Goal: Information Seeking & Learning: Learn about a topic

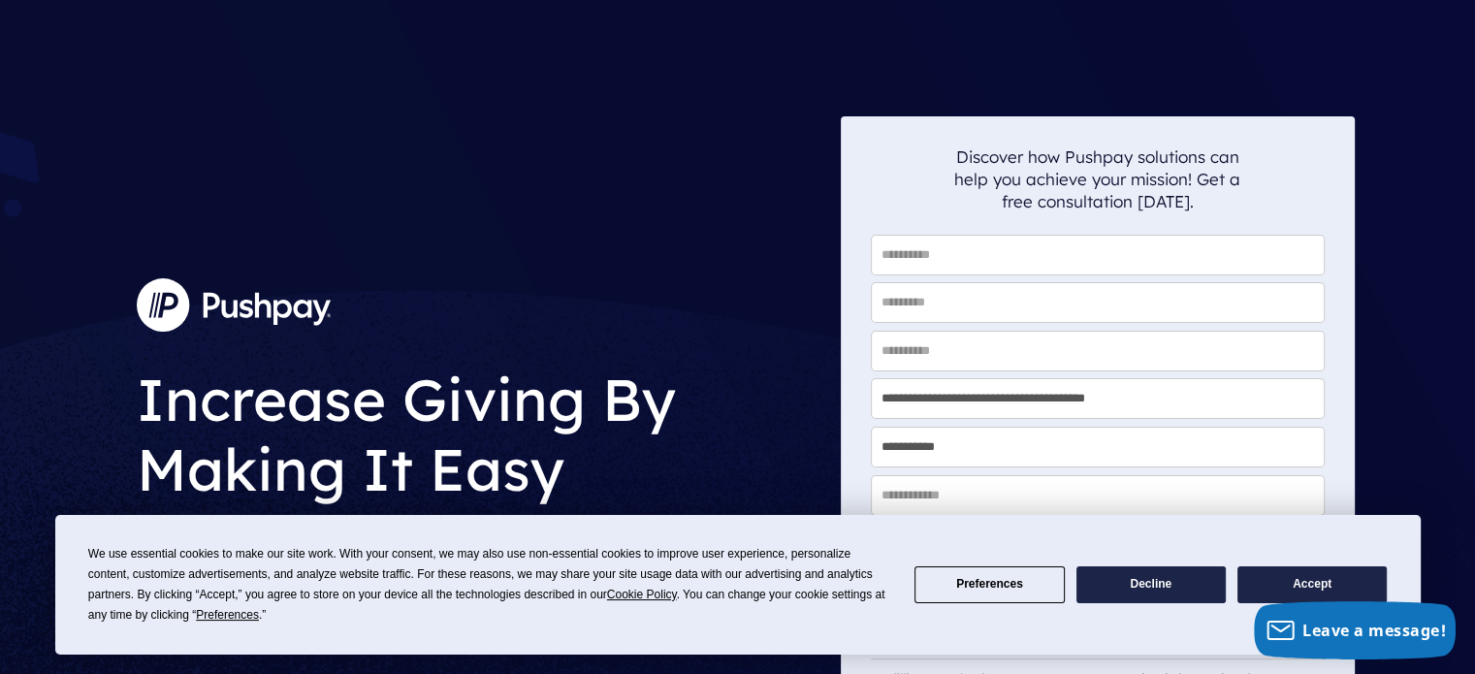
click at [1330, 579] on button "Accept" at bounding box center [1311, 585] width 149 height 38
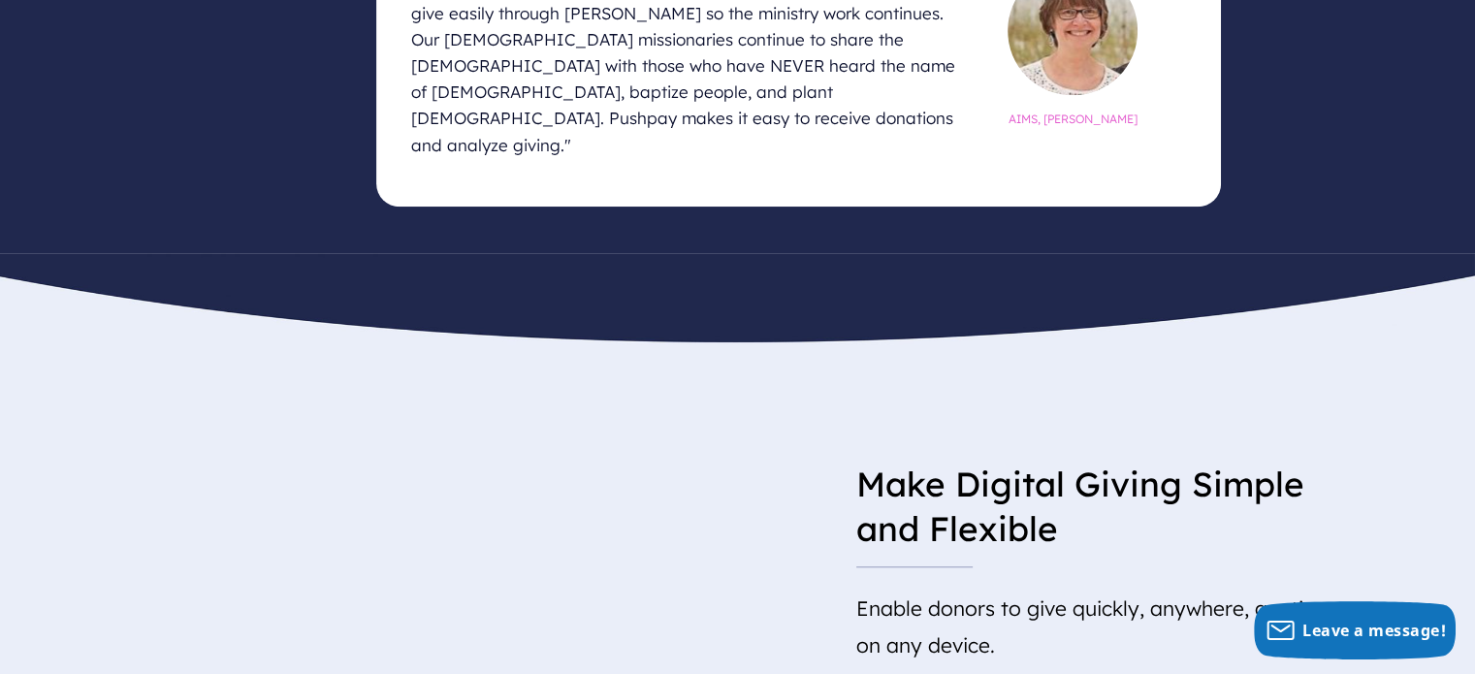
scroll to position [862, 0]
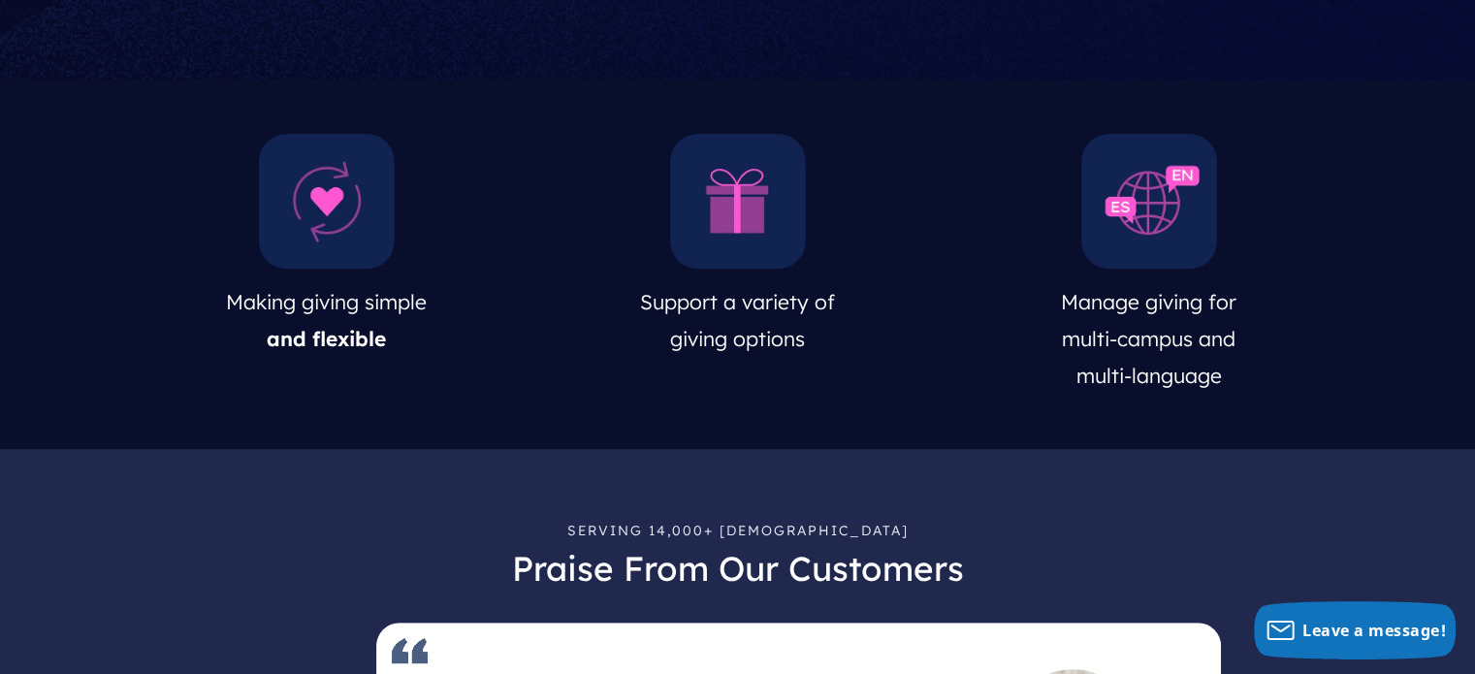
click at [749, 212] on img at bounding box center [738, 202] width 136 height 136
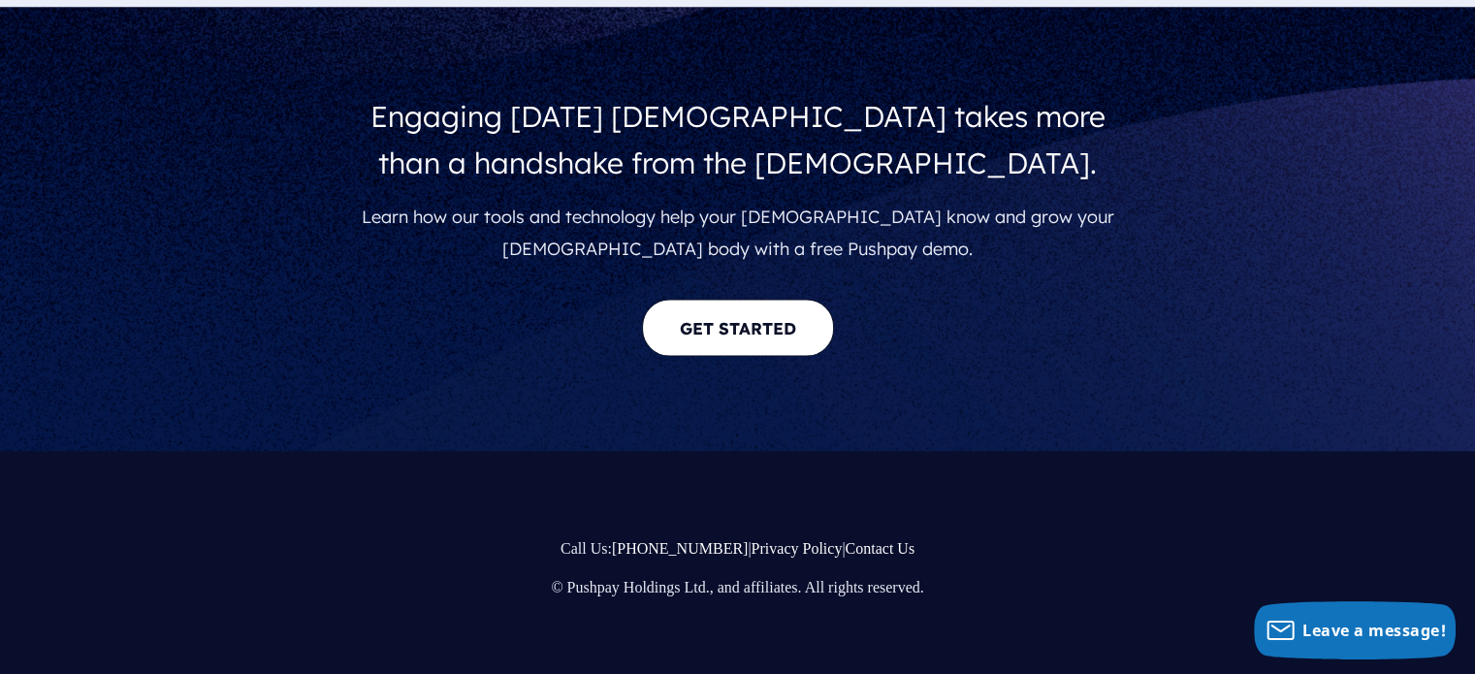
scroll to position [3771, 0]
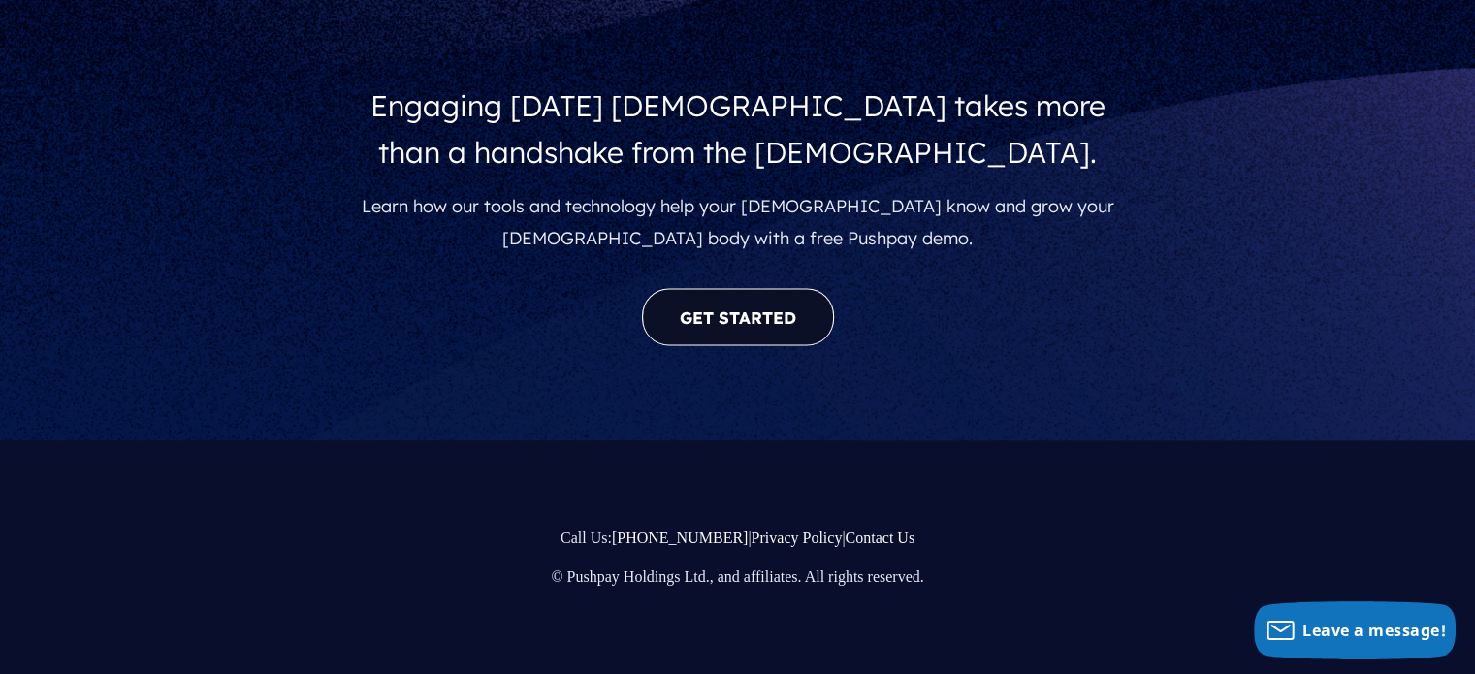
click at [756, 317] on link "GET STARTED" at bounding box center [738, 317] width 192 height 57
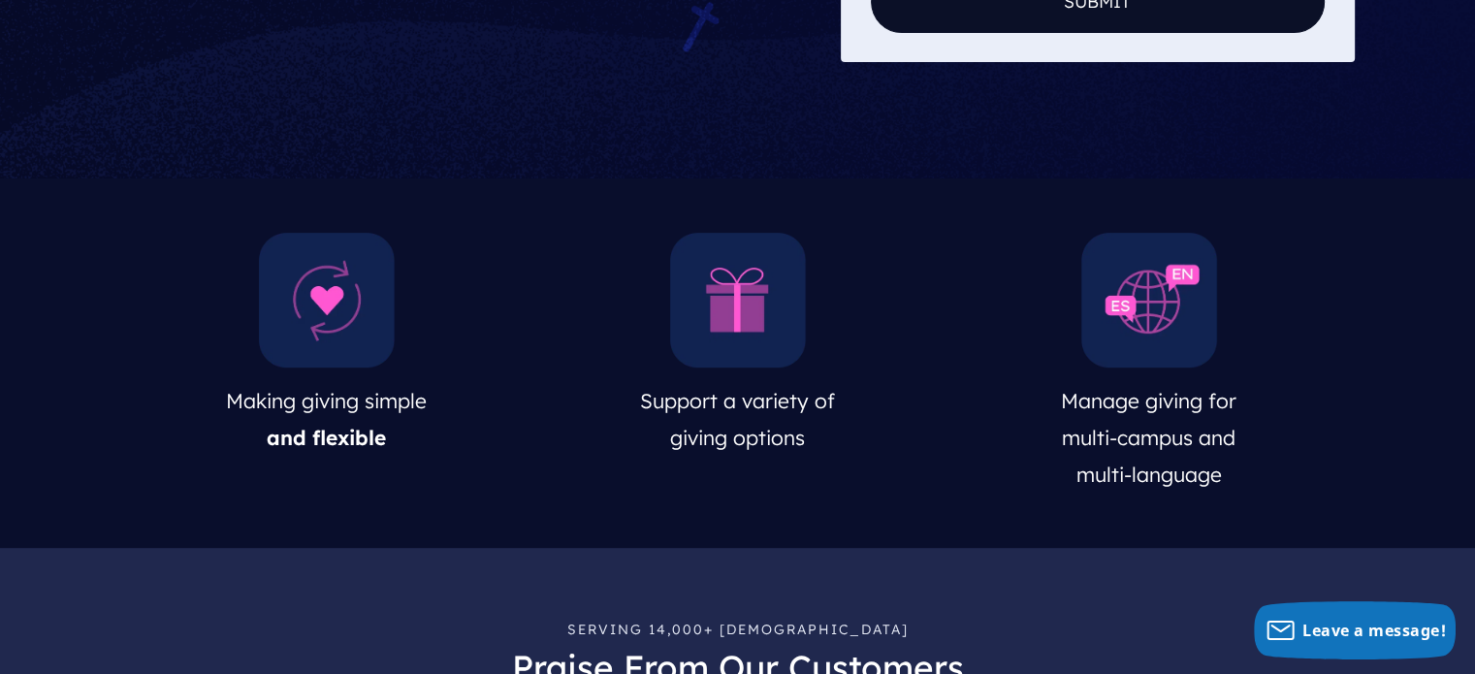
scroll to position [776, 0]
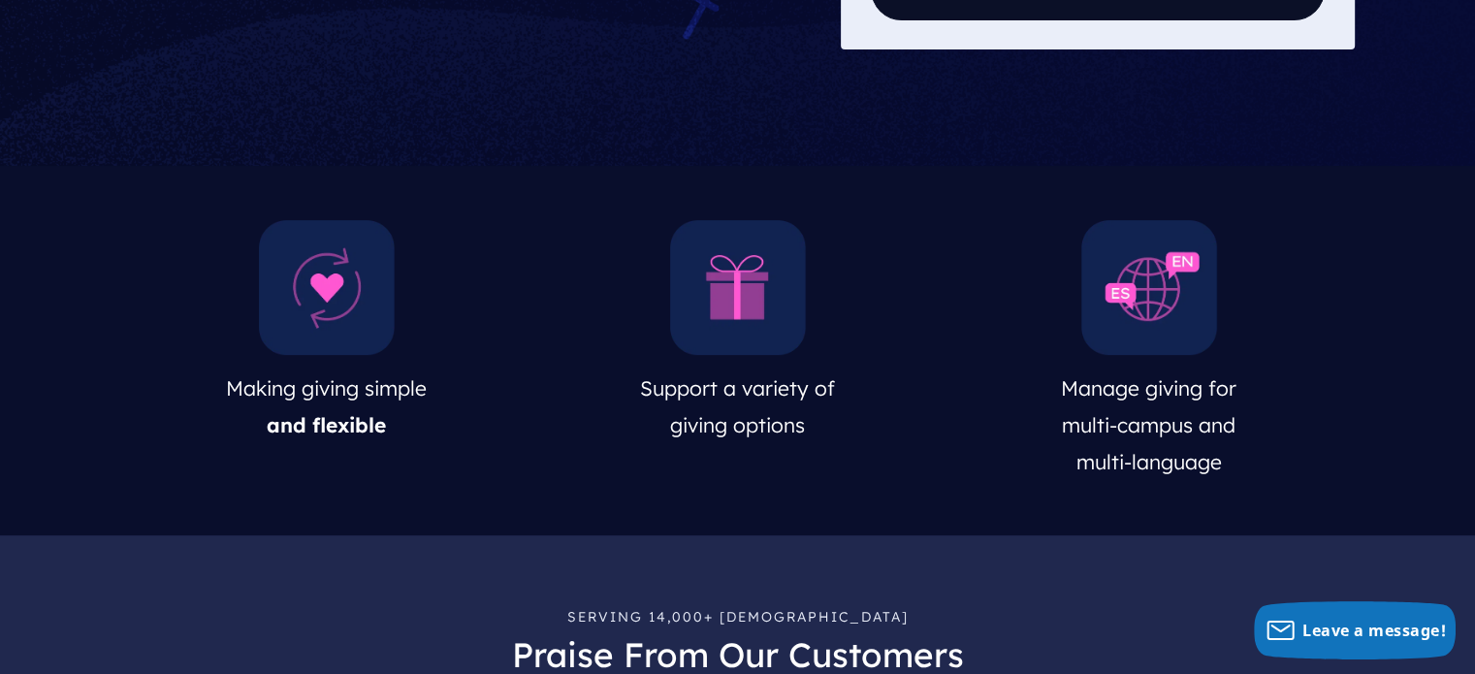
click at [1184, 314] on img at bounding box center [1149, 288] width 136 height 136
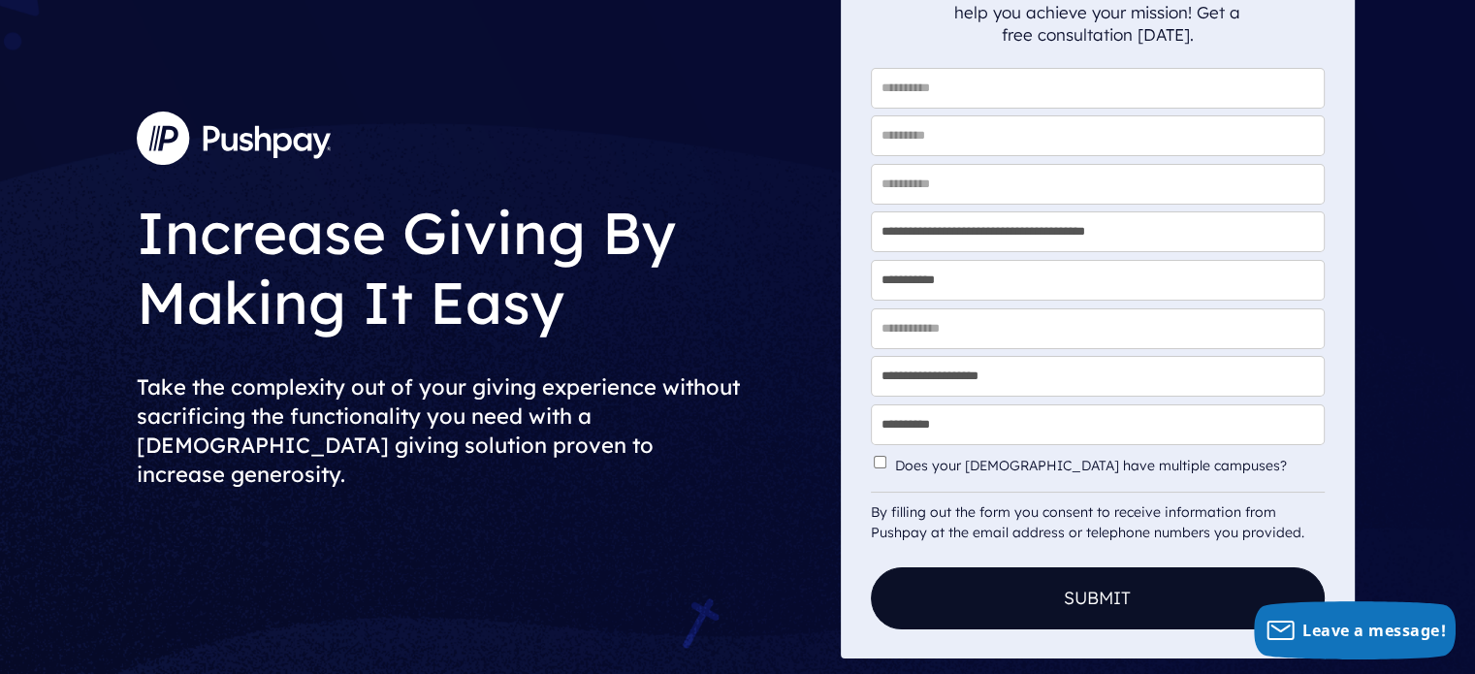
scroll to position [0, 0]
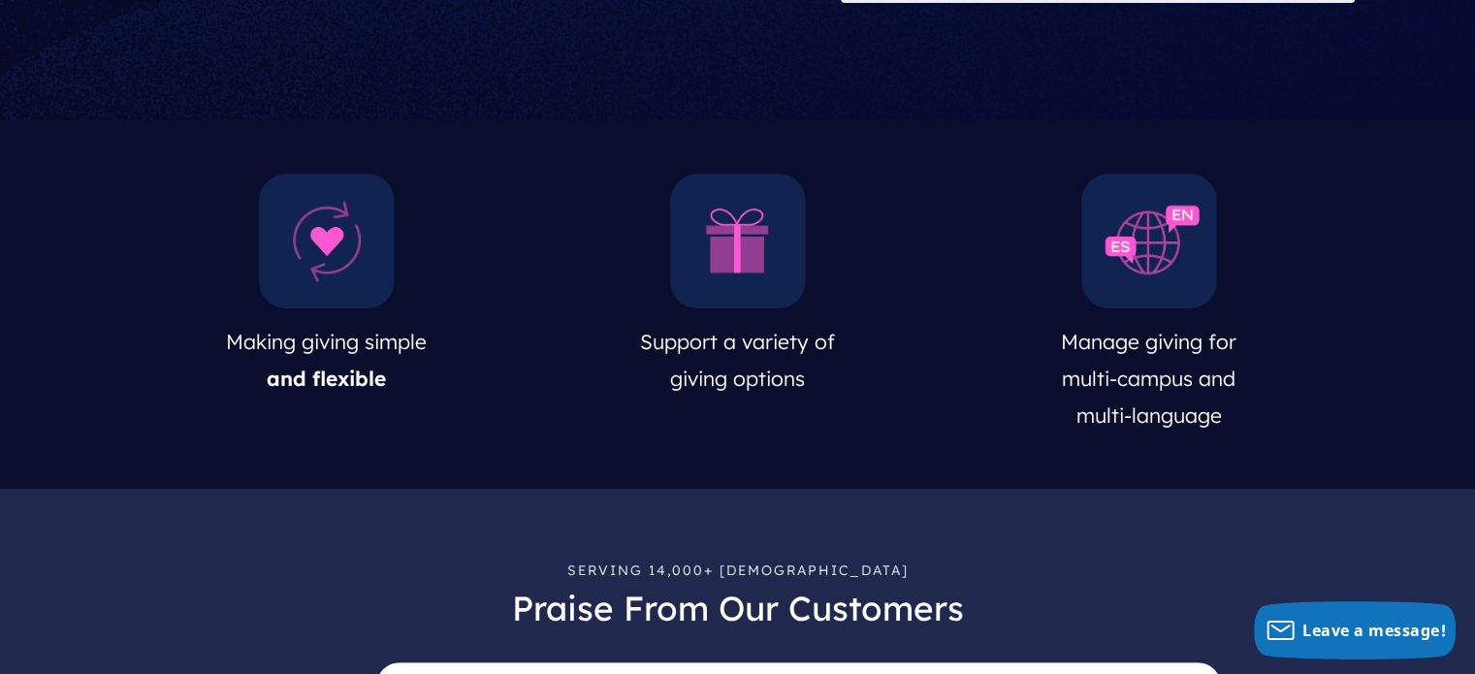
scroll to position [862, 0]
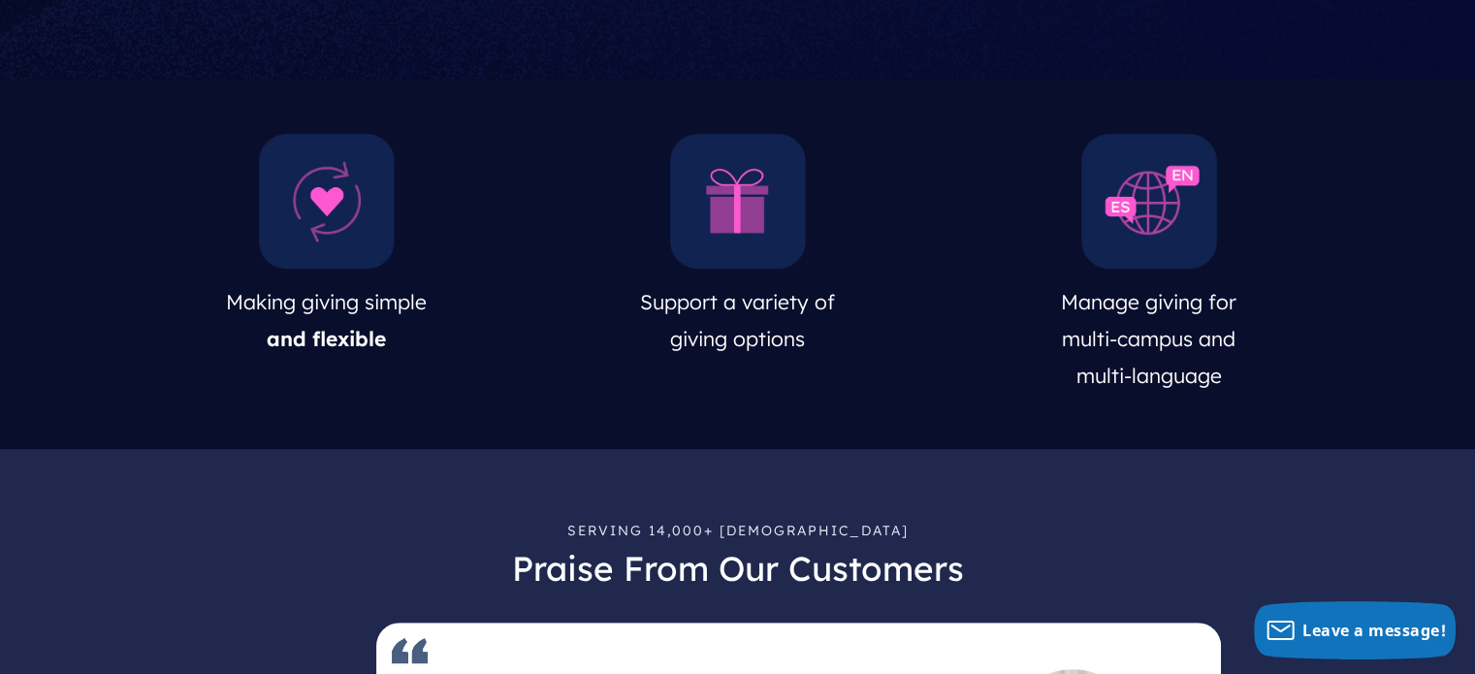
click at [338, 226] on img at bounding box center [327, 202] width 136 height 136
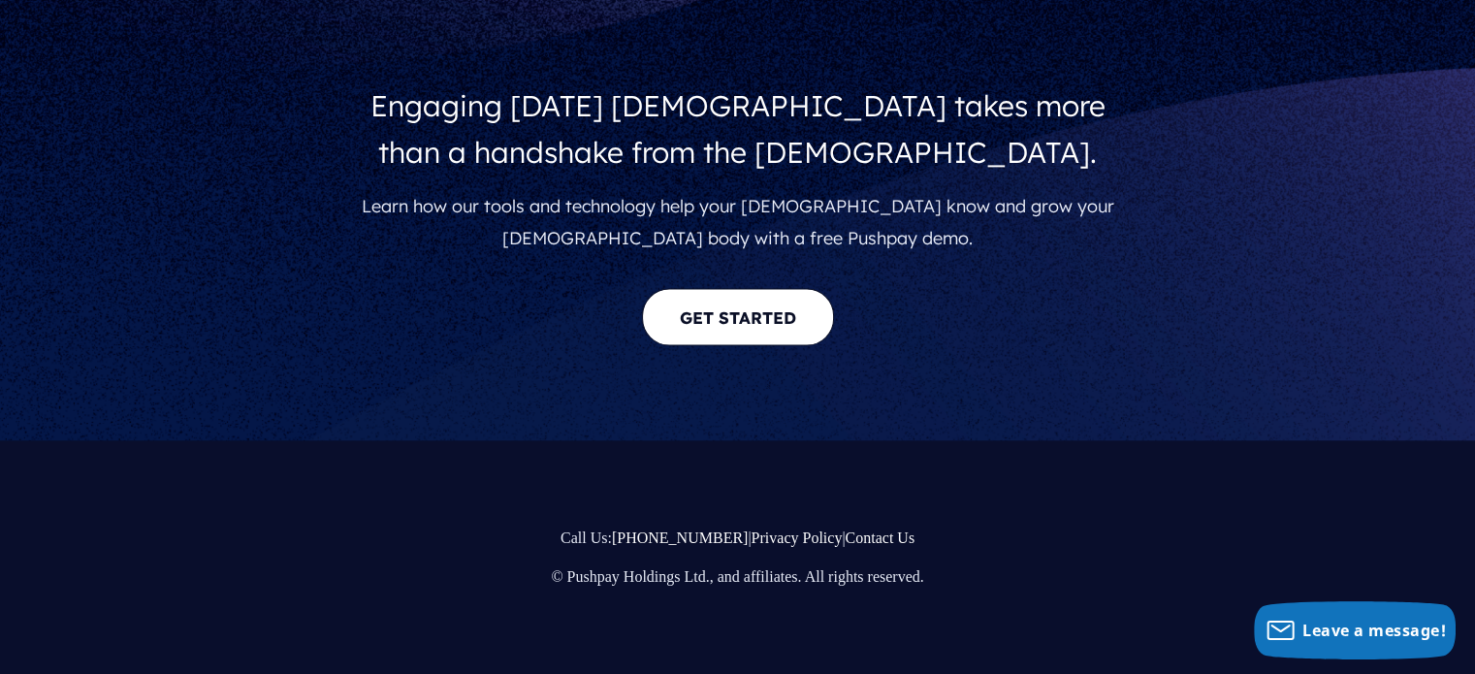
scroll to position [3771, 0]
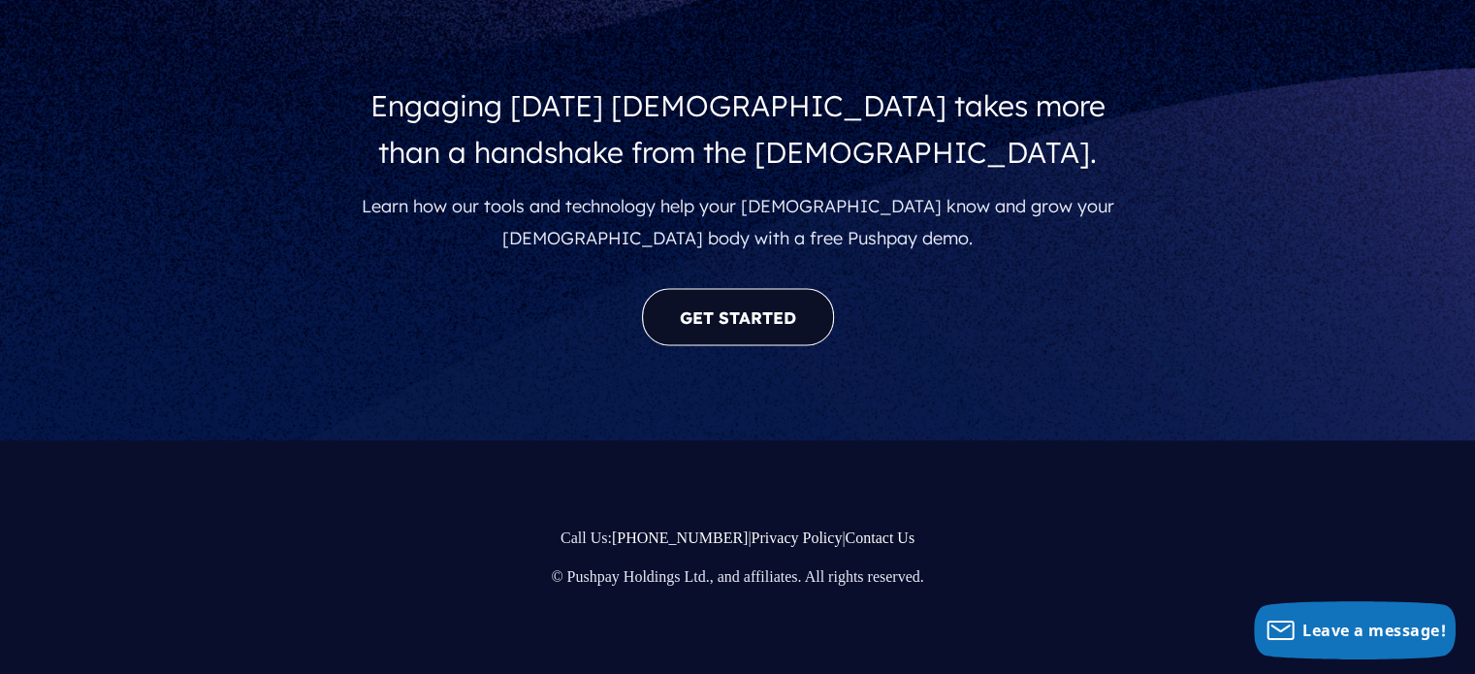
click at [747, 315] on link "GET STARTED" at bounding box center [738, 317] width 192 height 57
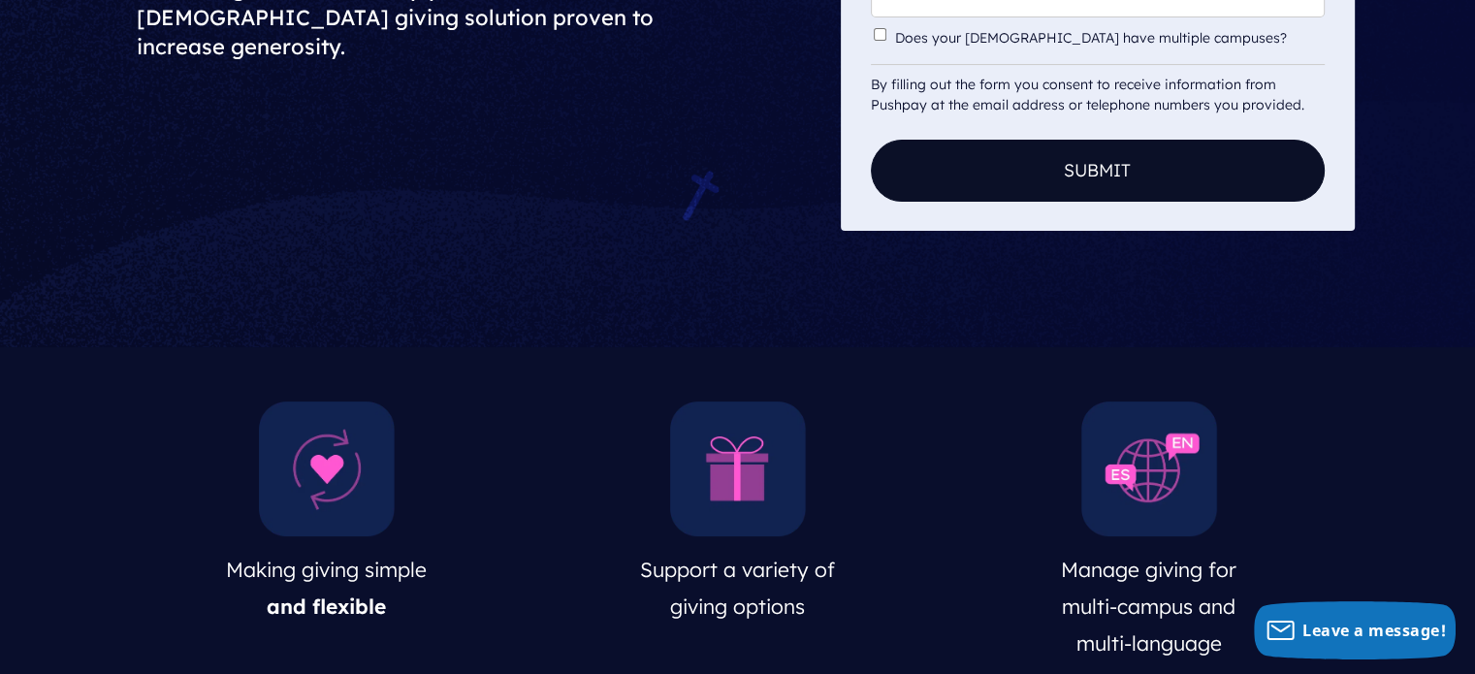
scroll to position [0, 0]
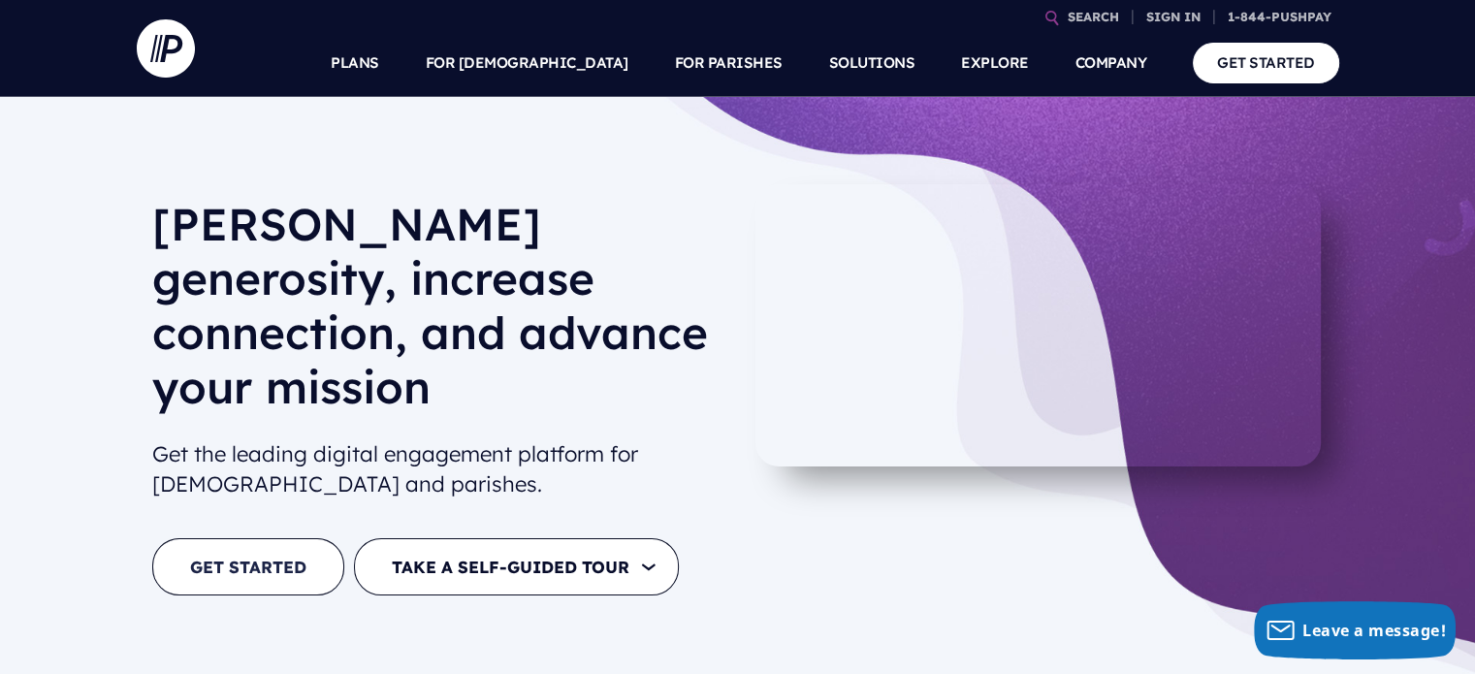
click at [273, 538] on link "GET STARTED" at bounding box center [248, 566] width 192 height 57
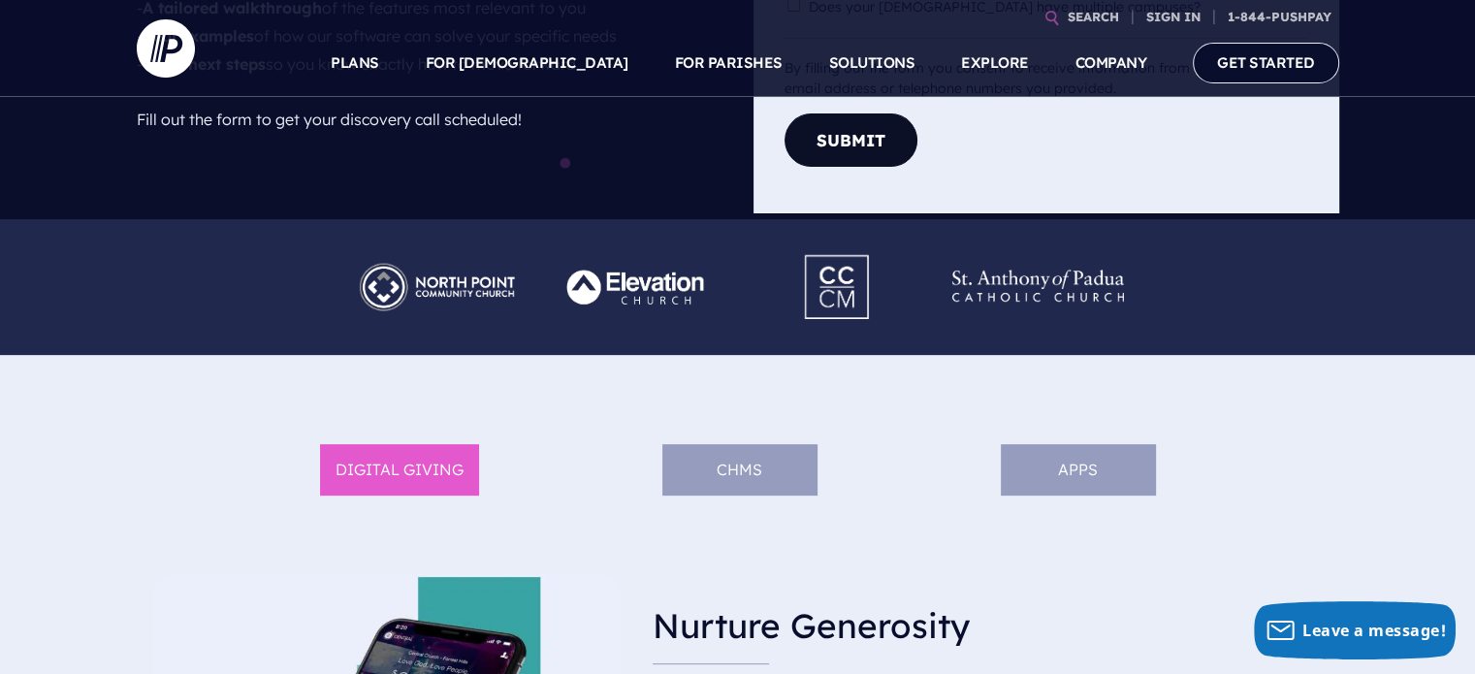
scroll to position [679, 0]
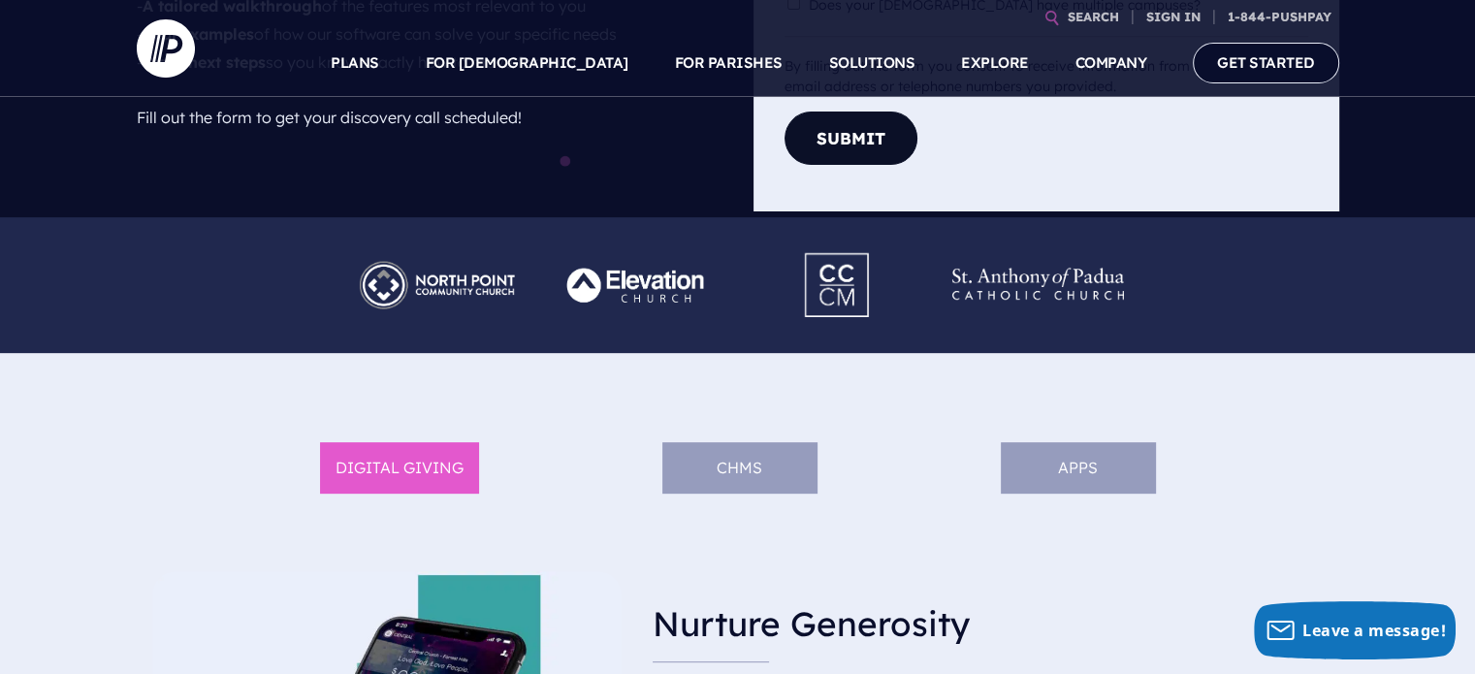
click at [392, 451] on li "DIGITAL GIVING" at bounding box center [399, 467] width 159 height 51
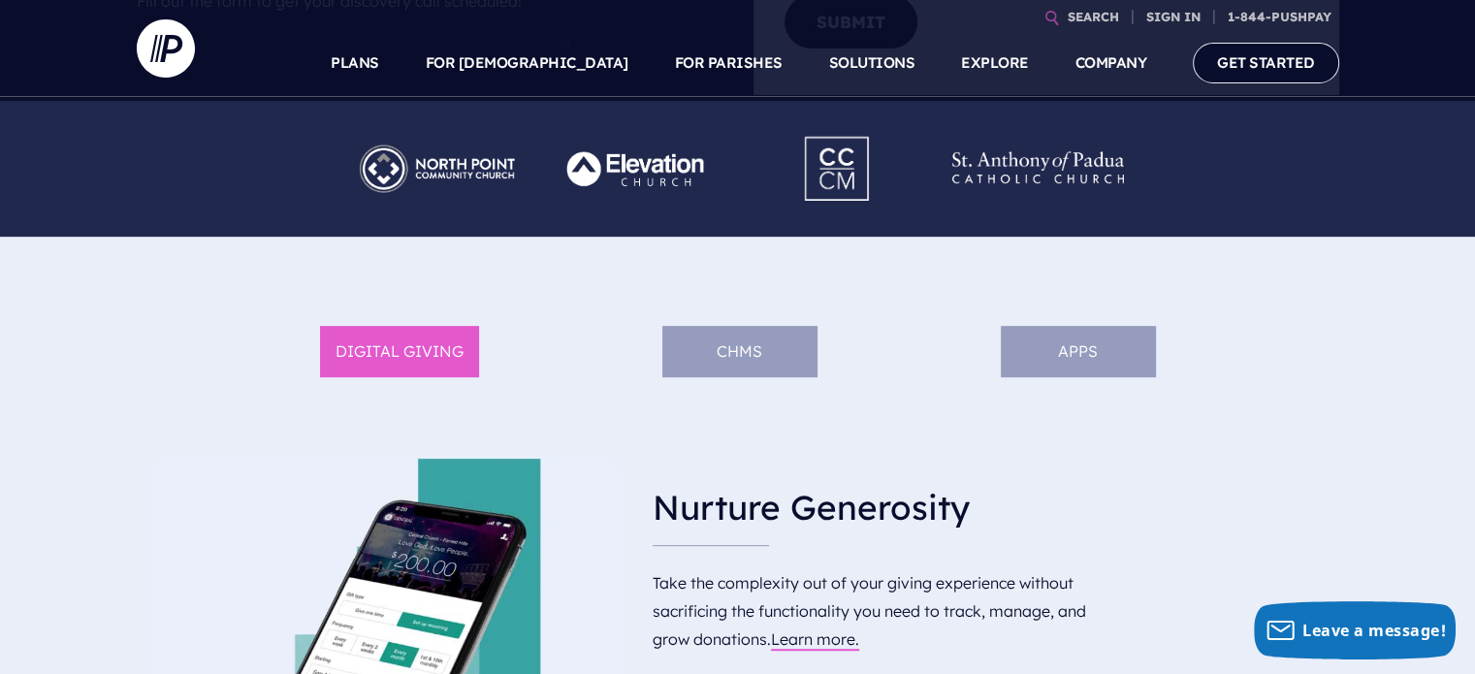
scroll to position [776, 0]
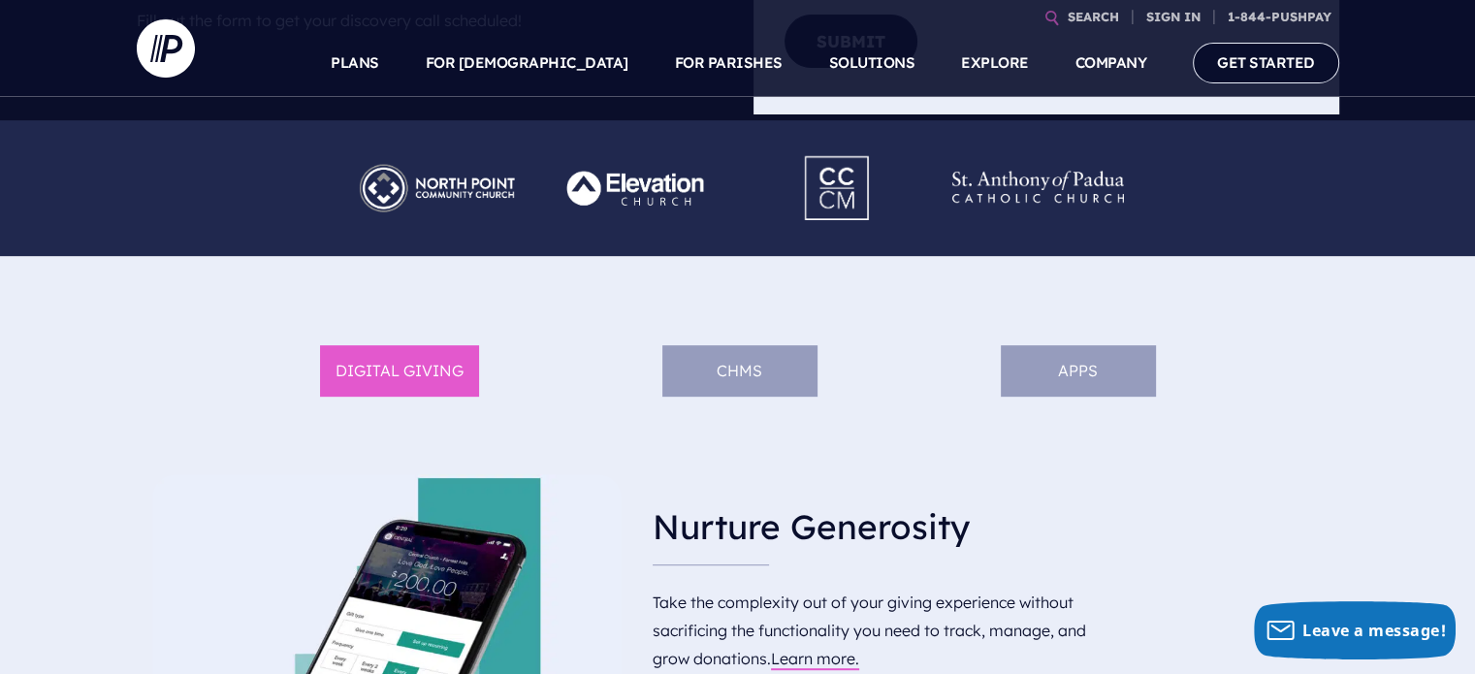
click at [448, 356] on li "DIGITAL GIVING" at bounding box center [399, 370] width 159 height 51
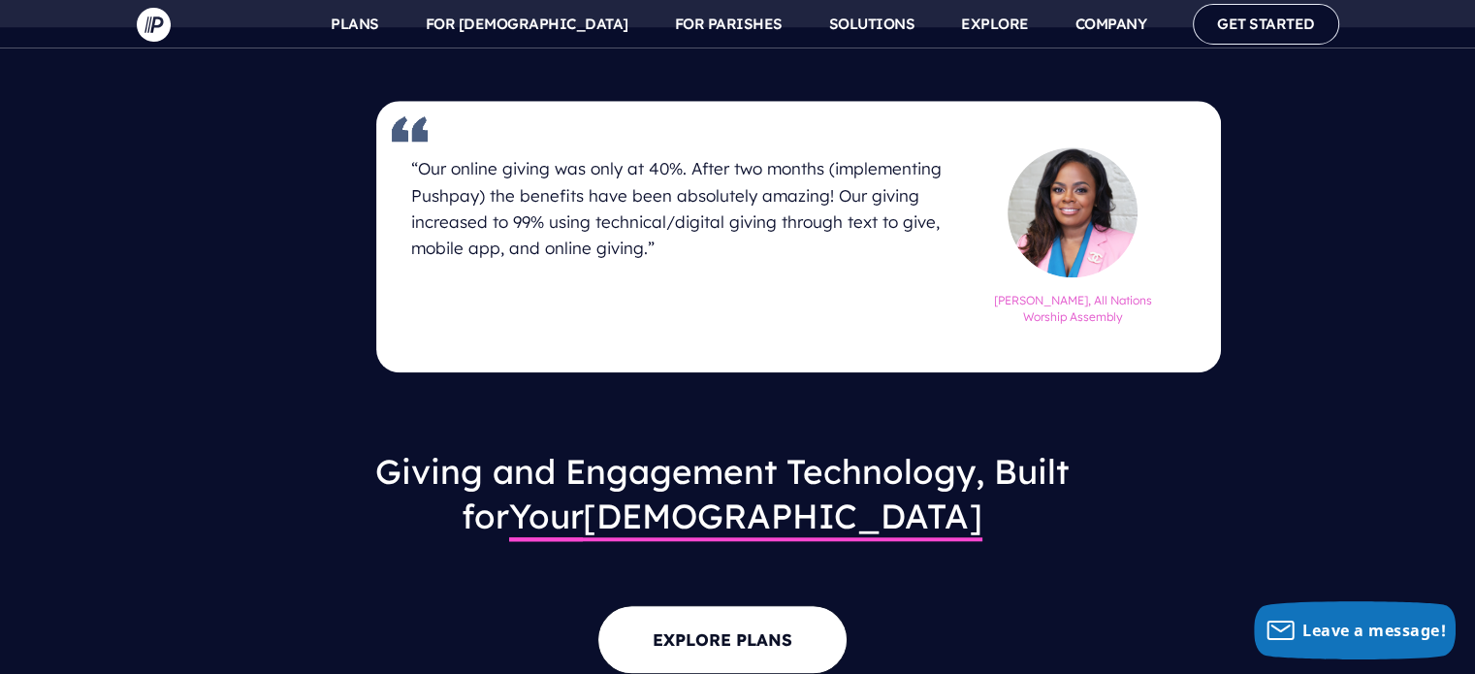
scroll to position [1995, 0]
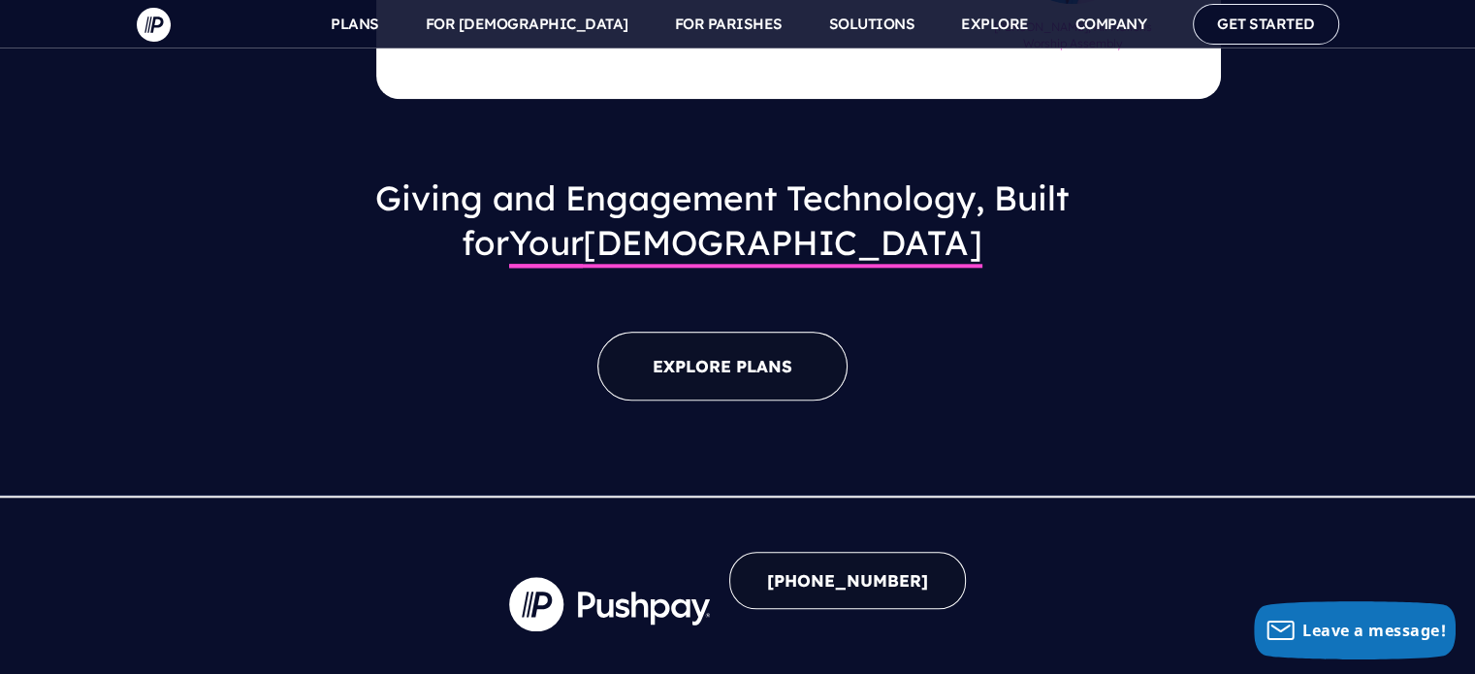
click at [701, 332] on link "EXPLORE PLANS" at bounding box center [722, 366] width 250 height 69
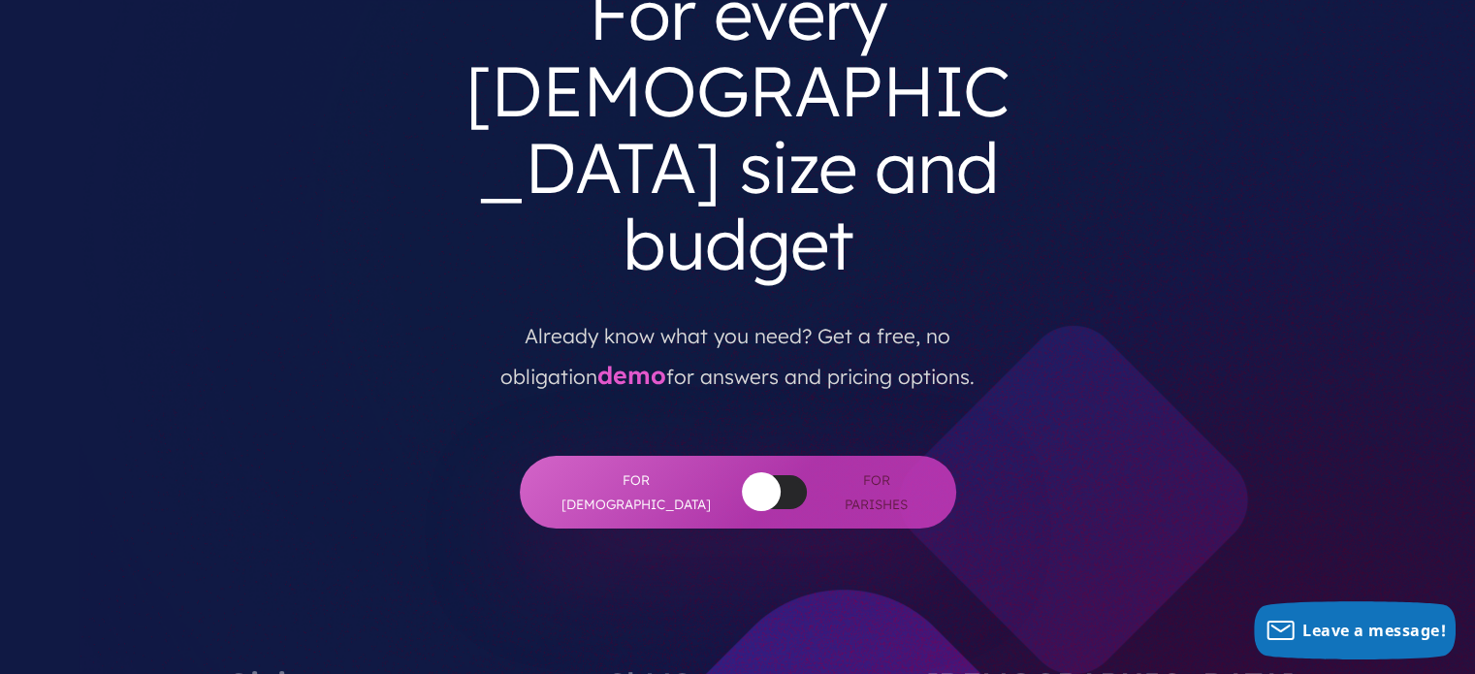
scroll to position [291, 0]
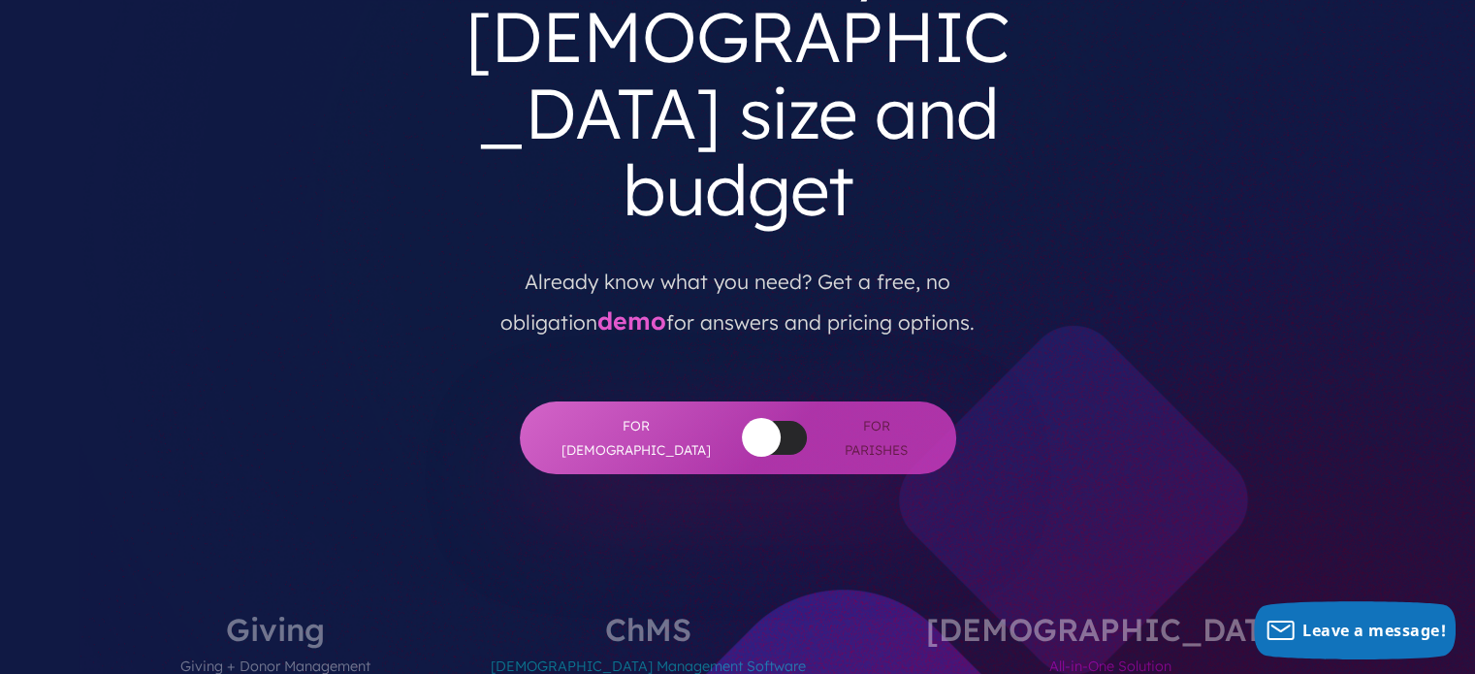
click at [429, 614] on label "Giving Giving + Donor Management Now Powered by Everygift" at bounding box center [275, 671] width 306 height 115
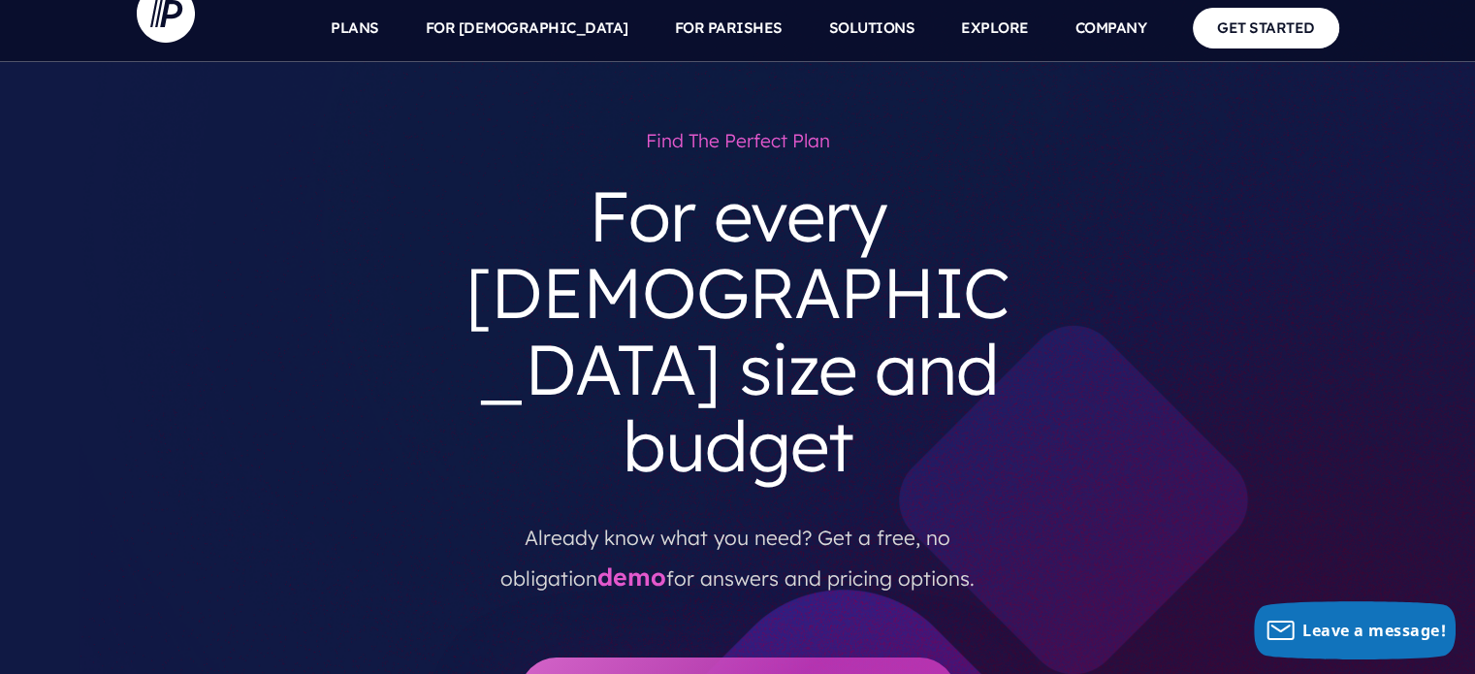
scroll to position [0, 0]
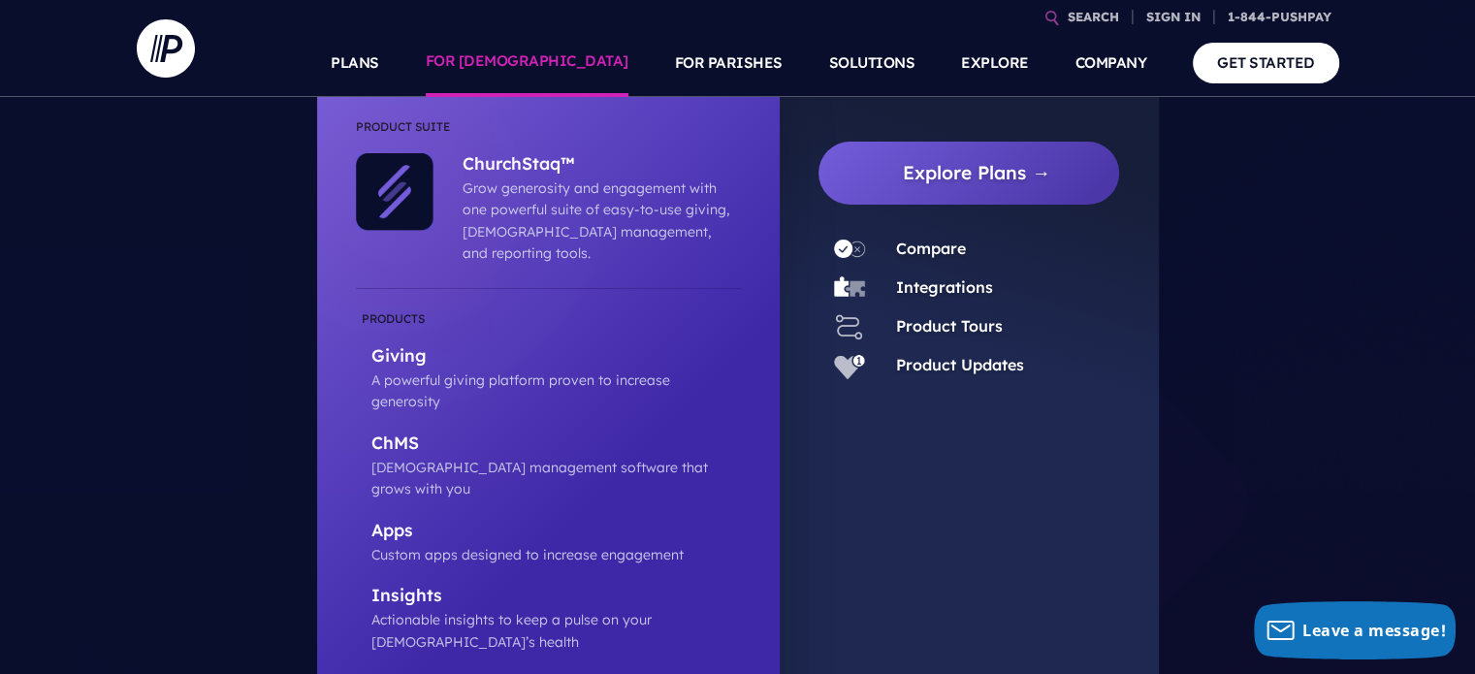
click at [574, 65] on link "FOR [DEMOGRAPHIC_DATA]" at bounding box center [527, 63] width 203 height 68
click at [408, 345] on p "Giving" at bounding box center [555, 357] width 369 height 24
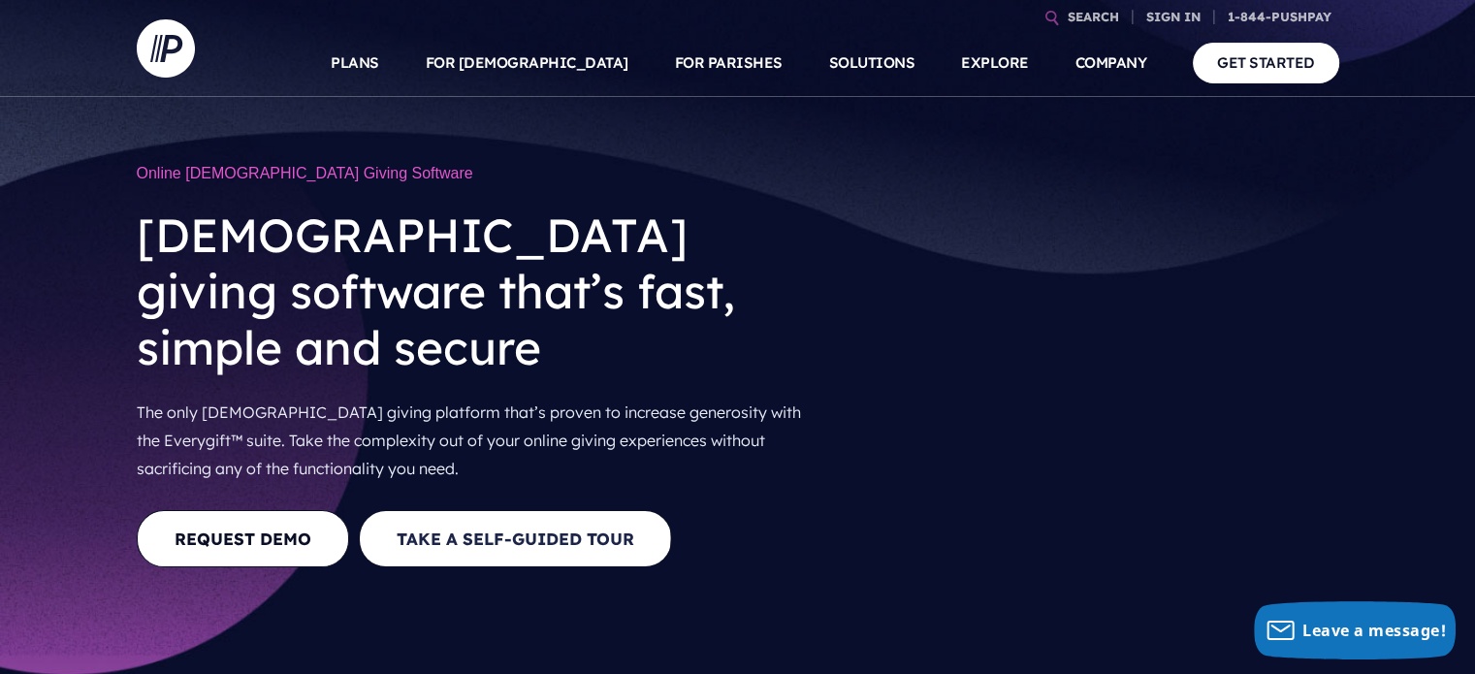
click at [553, 510] on button "Take a Self-guided Tour" at bounding box center [515, 538] width 313 height 57
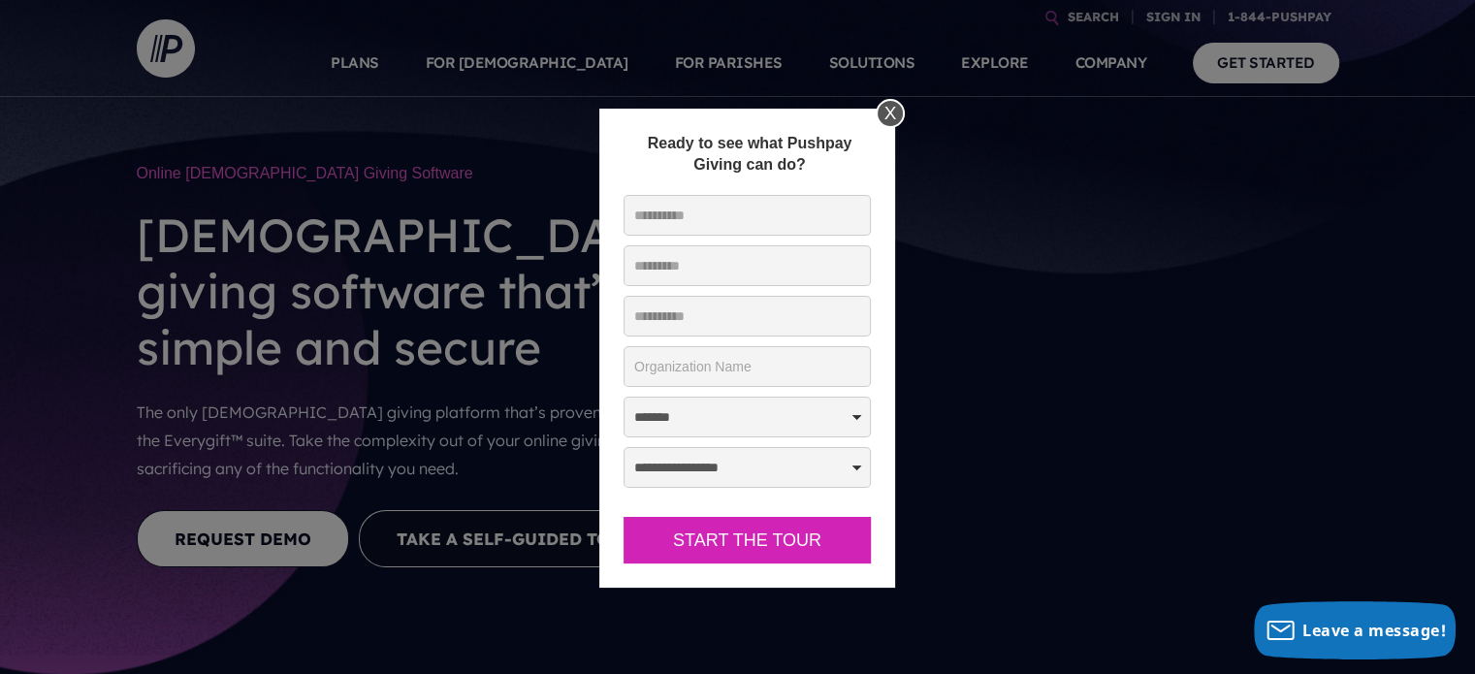
click at [889, 113] on div "X" at bounding box center [890, 113] width 29 height 29
